Goal: Find specific page/section

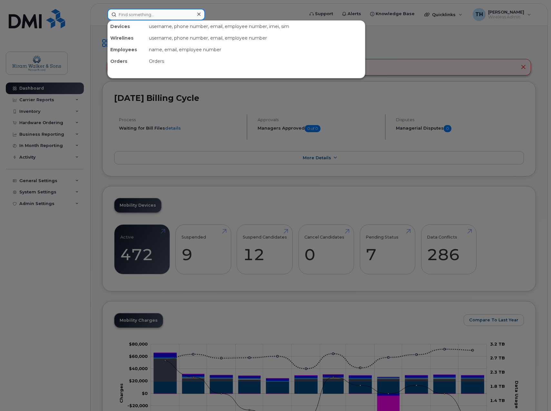
click at [155, 10] on input at bounding box center [156, 15] width 98 height 12
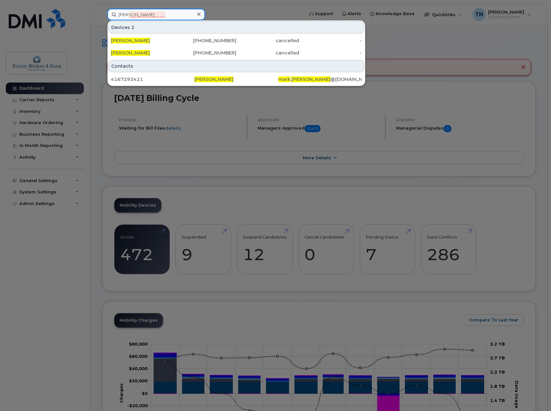
type input "mark thorne"
click at [199, 14] on icon at bounding box center [198, 14] width 3 height 3
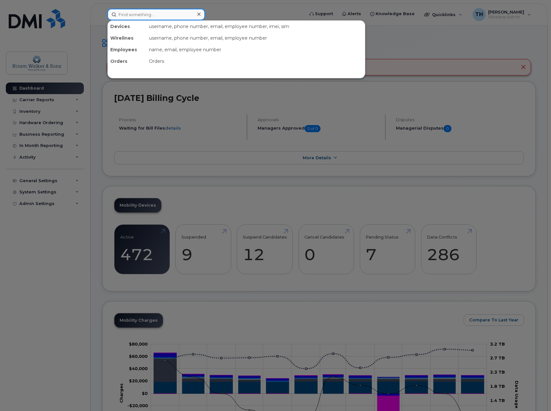
click at [184, 17] on input at bounding box center [156, 15] width 98 height 12
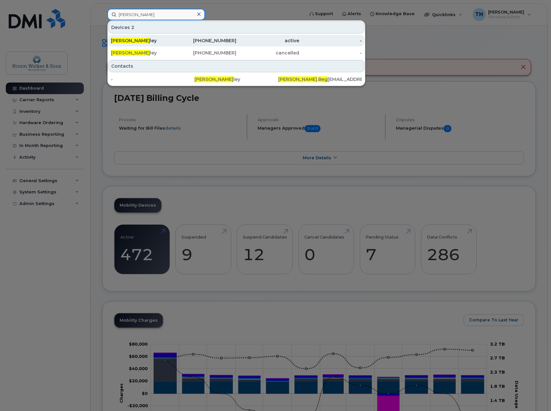
type input "caroline beg"
click at [173, 42] on div "Caroline Beg ley" at bounding box center [142, 40] width 63 height 6
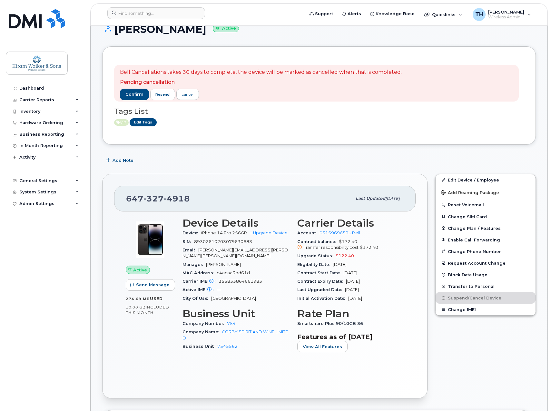
scroll to position [64, 0]
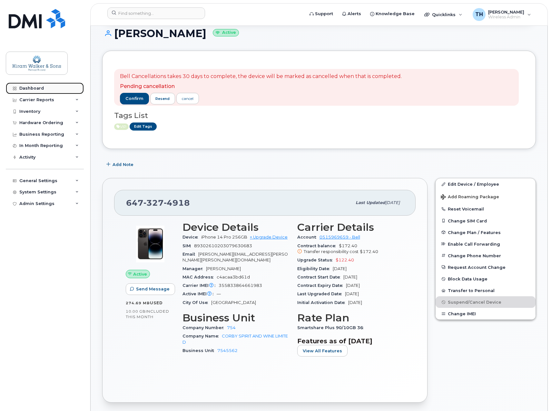
click at [28, 87] on div "Dashboard" at bounding box center [31, 88] width 24 height 5
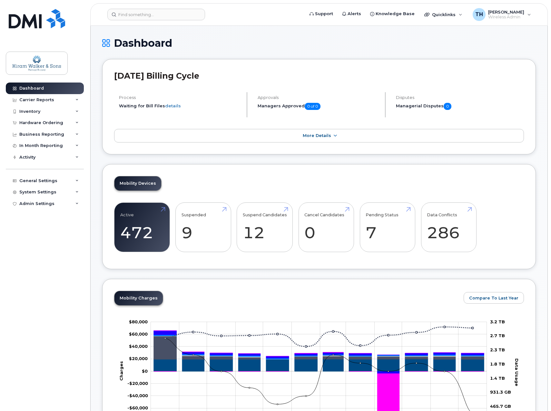
click at [13, 270] on div "Dashboard Carrier Reports Monthly Billing Data Daily Data Pooling Data Behavior…" at bounding box center [46, 242] width 80 height 319
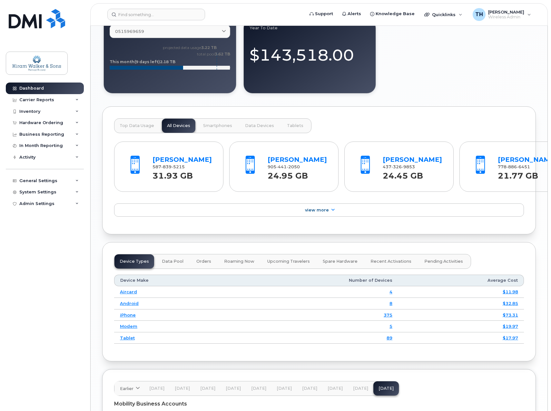
scroll to position [661, 0]
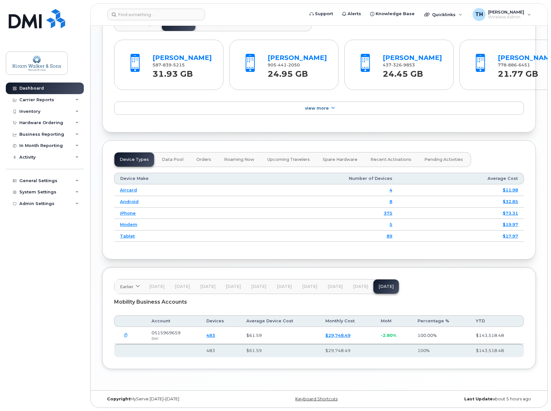
click at [355, 292] on button "Jun 25" at bounding box center [360, 286] width 25 height 14
click at [378, 287] on span "Jul 25" at bounding box center [385, 286] width 15 height 5
click at [327, 288] on span "May 25" at bounding box center [334, 286] width 15 height 5
click at [308, 288] on span "Apr 25" at bounding box center [309, 286] width 15 height 5
click at [283, 288] on span "Mar 25" at bounding box center [284, 286] width 15 height 5
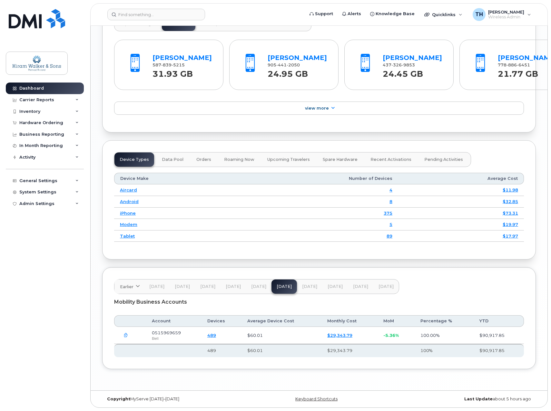
click at [380, 288] on span "Jul 25" at bounding box center [385, 286] width 15 height 5
